Goal: Task Accomplishment & Management: Manage account settings

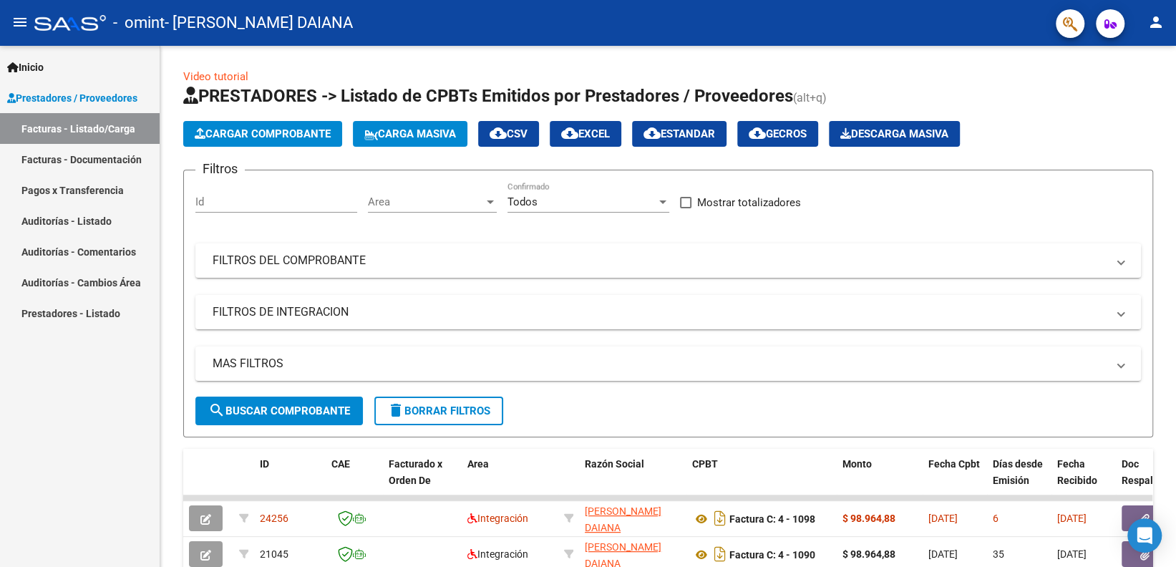
click at [1144, 32] on mat-toolbar "menu - omint - GONZALEZ YESICA DAIANA person" at bounding box center [588, 23] width 1176 height 46
click at [1151, 29] on mat-icon "person" at bounding box center [1155, 22] width 17 height 17
click at [1116, 95] on button "exit_to_app Salir" at bounding box center [1126, 94] width 87 height 34
